Goal: Communication & Community: Answer question/provide support

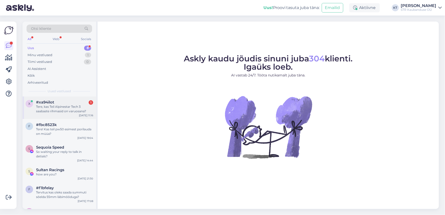
click at [58, 115] on div "x #xa94ilot 1 Tere, kas Teil Alpinestar Tech 3 saabaste rihmasid on varuosana? …" at bounding box center [60, 107] width 74 height 23
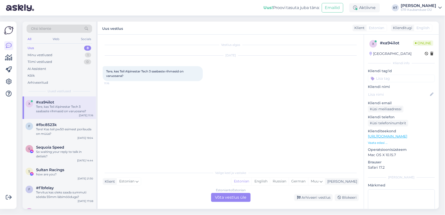
click at [236, 195] on div "Estonian to Estonian Võta vestlus üle" at bounding box center [231, 197] width 40 height 9
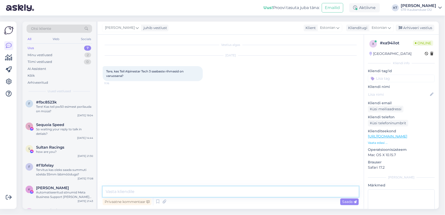
click at [149, 191] on textarea at bounding box center [231, 191] width 256 height 11
type textarea "tere"
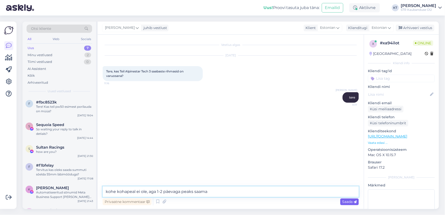
type textarea "kohe kohapeal ei ole, aga 1-2 päevaga peaks saama"
click at [348, 203] on span "Saada" at bounding box center [349, 201] width 15 height 5
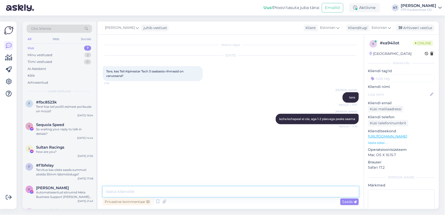
click at [158, 193] on textarea at bounding box center [231, 191] width 256 height 11
paste textarea "[URL][DOMAIN_NAME]"
type textarea "[URL][DOMAIN_NAME]"
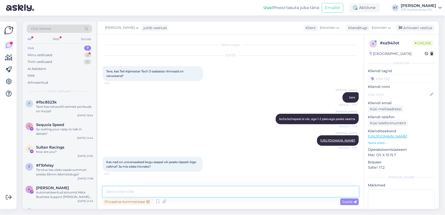
scroll to position [4, 0]
click at [59, 5] on div "Uus! Proovi tasuta [PERSON_NAME]: Emailid Aktiivne KT [PERSON_NAME] STR Kauband…" at bounding box center [222, 8] width 445 height 16
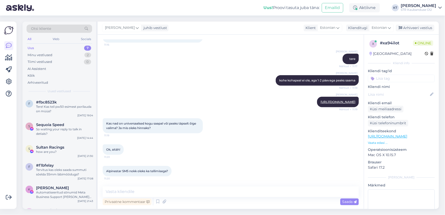
scroll to position [47, 0]
click at [173, 190] on textarea at bounding box center [231, 191] width 256 height 11
type textarea "jah sama tarneaeg"
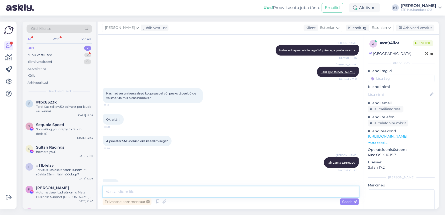
scroll to position [90, 0]
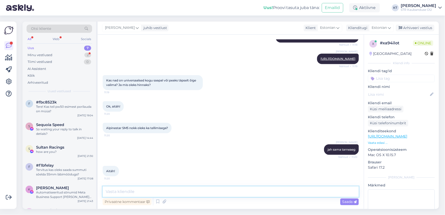
paste textarea "[URL][DOMAIN_NAME]"
type textarea "[URL][DOMAIN_NAME]"
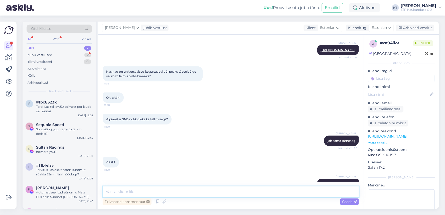
scroll to position [121, 0]
